Goal: Task Accomplishment & Management: Manage account settings

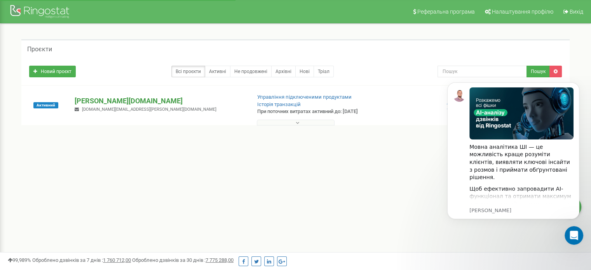
click at [96, 98] on p "[PERSON_NAME][DOMAIN_NAME]" at bounding box center [160, 101] width 170 height 10
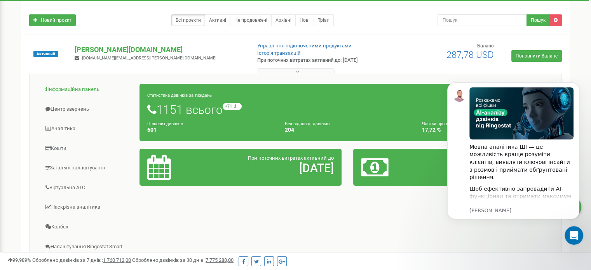
scroll to position [52, 0]
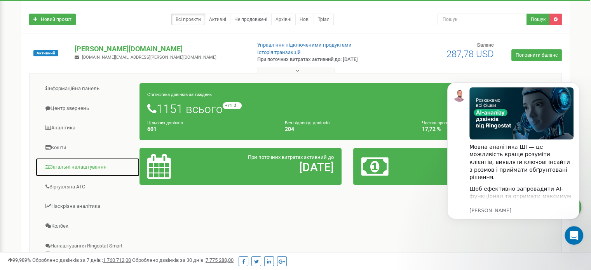
click at [85, 164] on link "Загальні налаштування" at bounding box center [87, 167] width 105 height 19
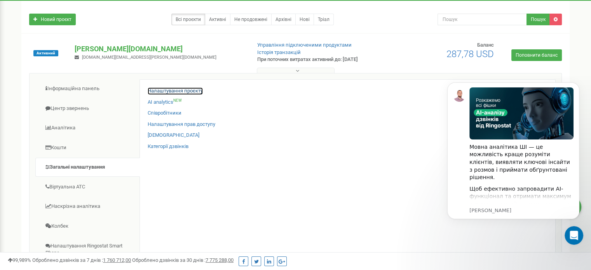
click at [174, 88] on link "Налаштування проєкту" at bounding box center [175, 90] width 55 height 7
click at [579, 85] on icon "Dismiss notification" at bounding box center [577, 84] width 4 height 4
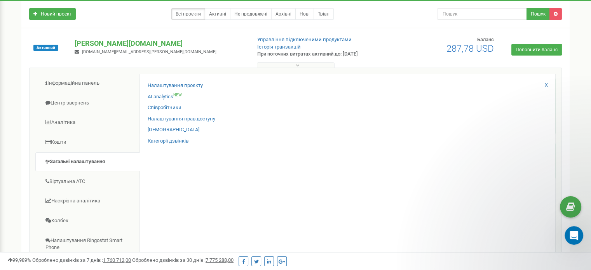
scroll to position [59, 0]
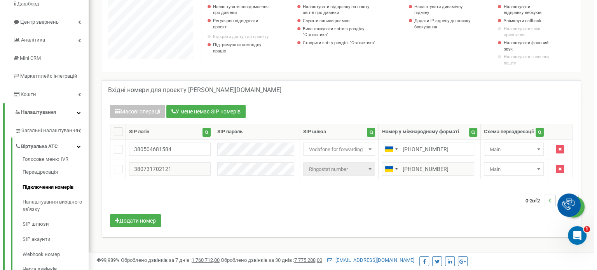
scroll to position [79, 0]
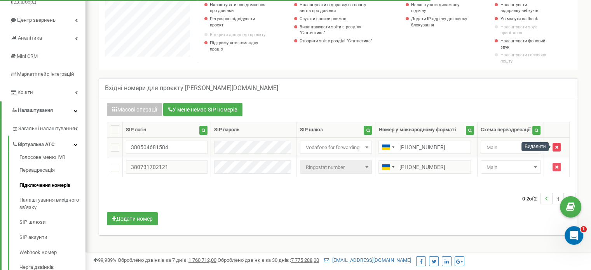
click at [557, 146] on icon "button" at bounding box center [556, 147] width 3 height 5
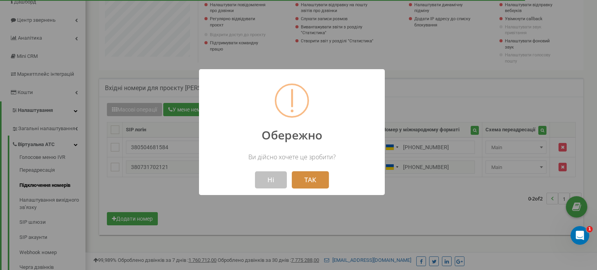
click at [316, 177] on button "ТАК" at bounding box center [310, 179] width 37 height 17
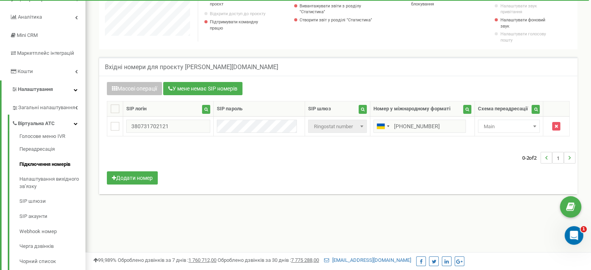
scroll to position [104, 0]
